Goal: Go to known website: Access a specific website the user already knows

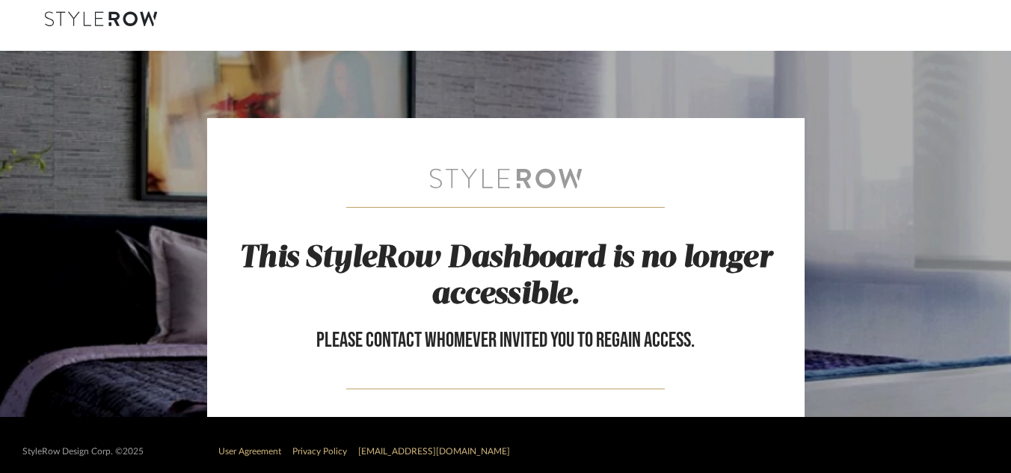
scroll to position [23, 0]
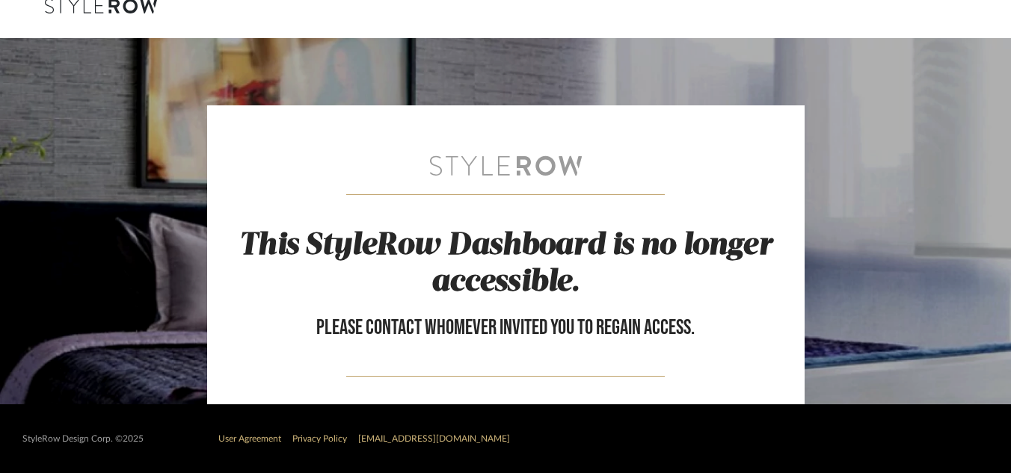
click at [126, 13] on link at bounding box center [101, 8] width 112 height 18
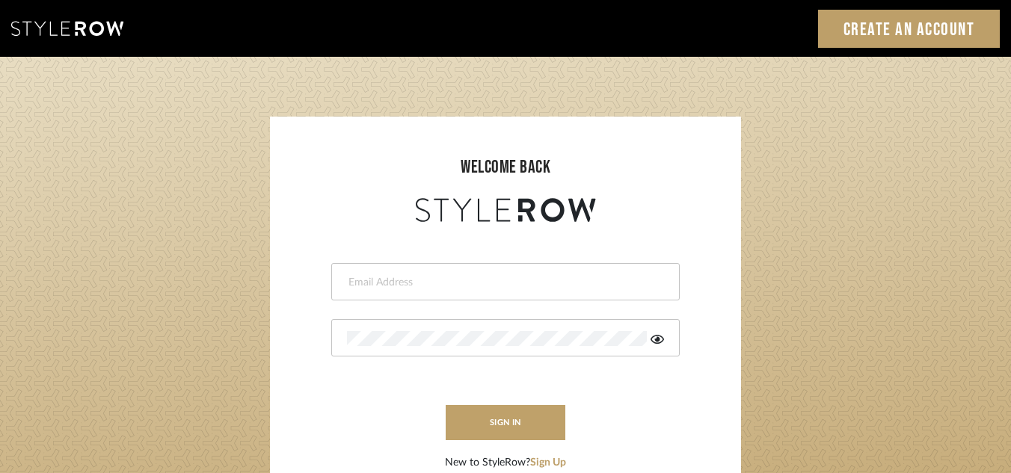
click at [410, 278] on input "email" at bounding box center [503, 282] width 313 height 15
type input "[EMAIL_ADDRESS][DOMAIN_NAME]"
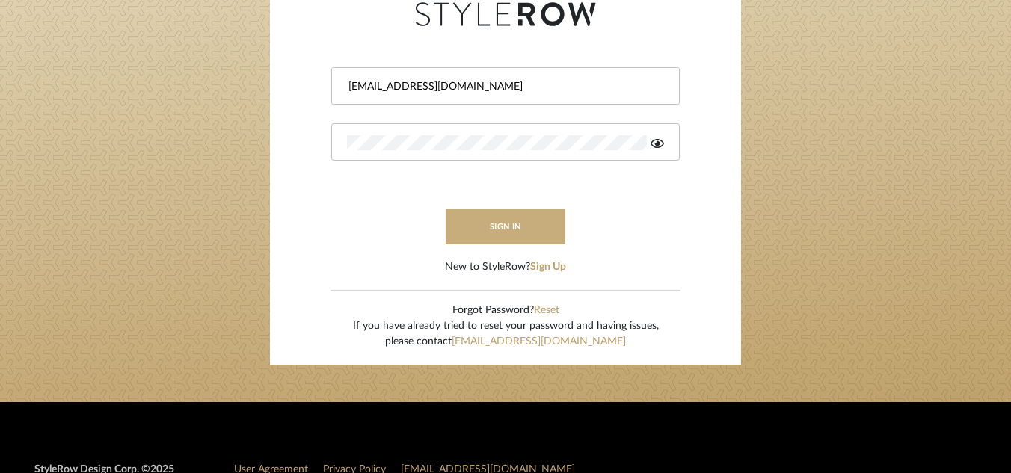
scroll to position [161, 0]
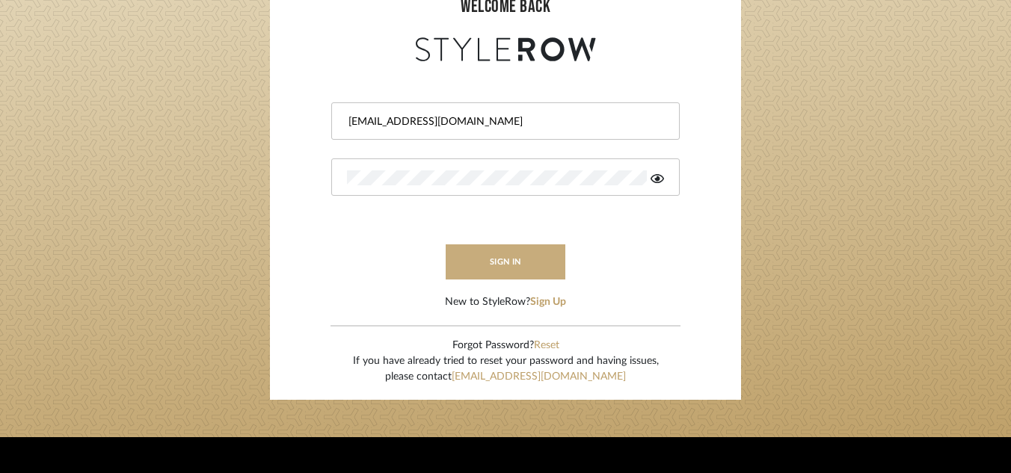
click at [523, 255] on button "sign in" at bounding box center [506, 262] width 120 height 35
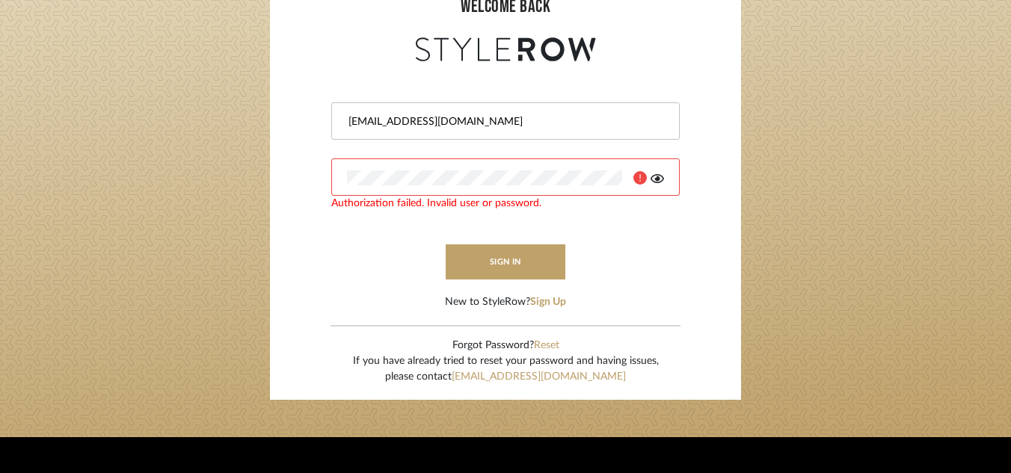
click at [654, 182] on icon at bounding box center [657, 178] width 13 height 9
click at [654, 182] on icon at bounding box center [658, 179] width 15 height 12
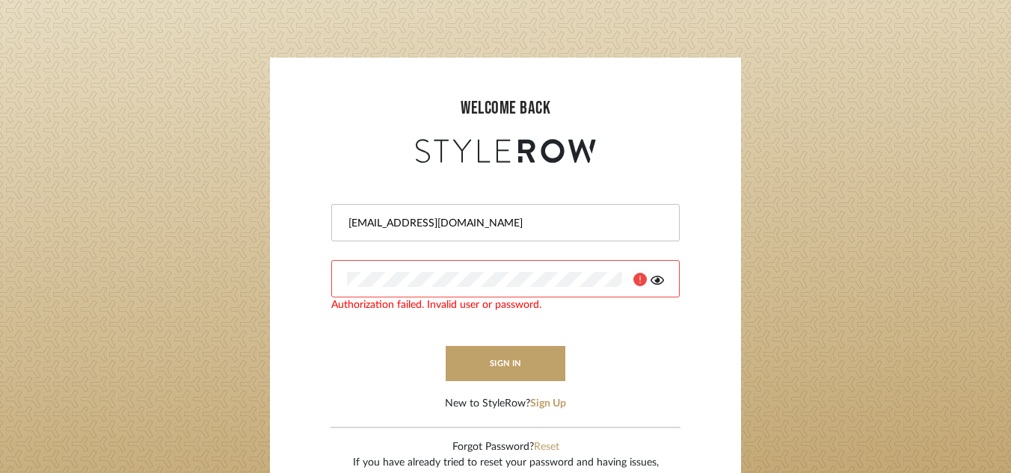
scroll to position [0, 0]
